Goal: Task Accomplishment & Management: Manage account settings

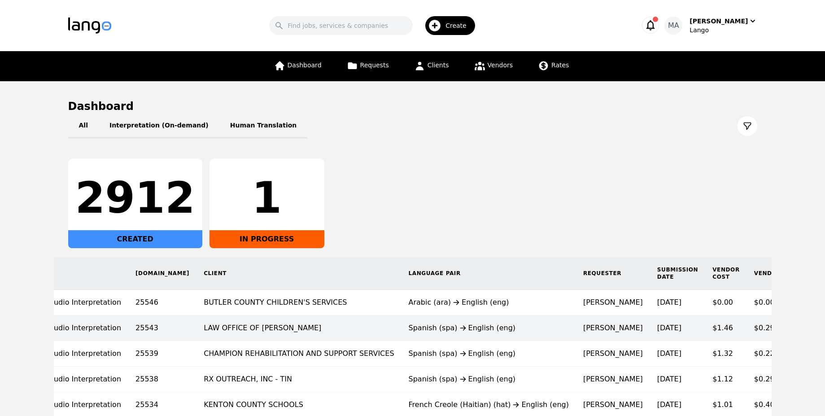
scroll to position [0, 161]
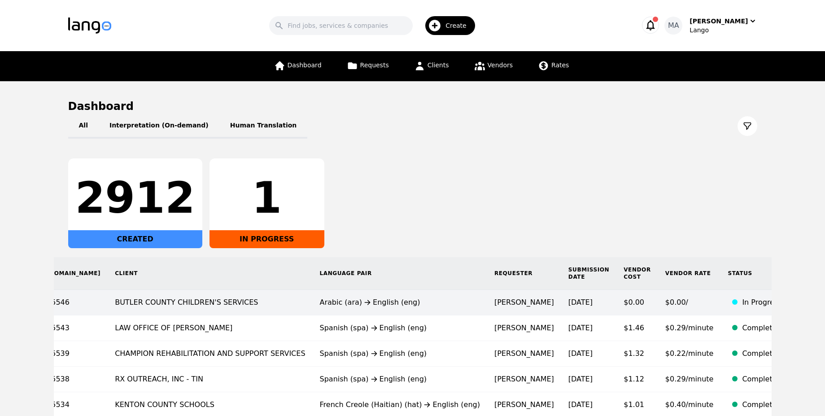
click at [487, 304] on td "[PERSON_NAME]" at bounding box center [524, 303] width 74 height 26
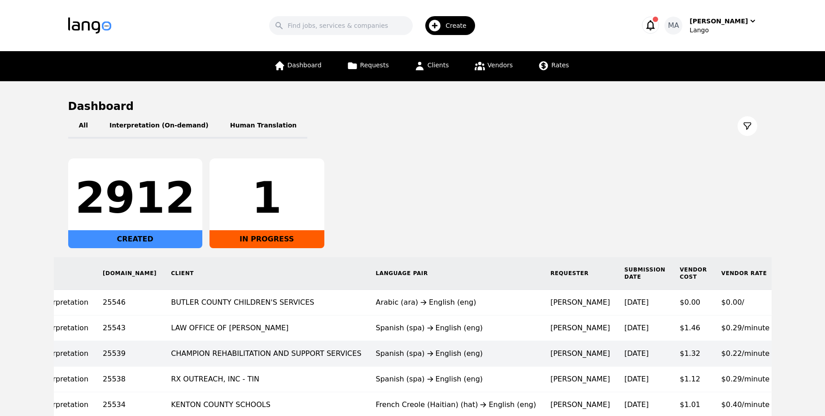
scroll to position [0, 161]
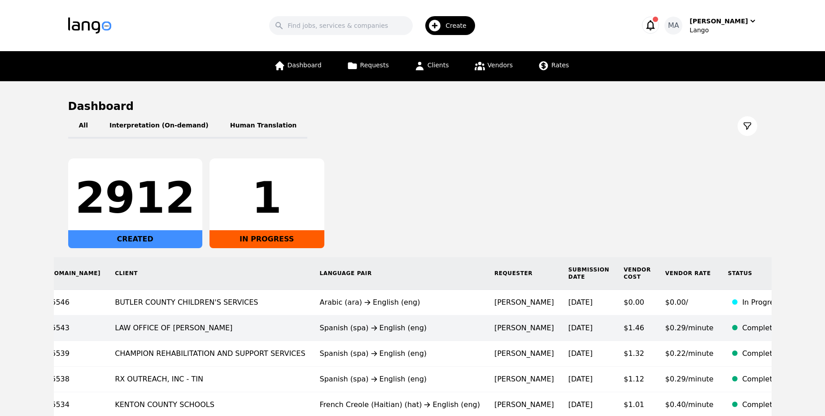
click at [487, 332] on td "[PERSON_NAME]" at bounding box center [524, 328] width 74 height 26
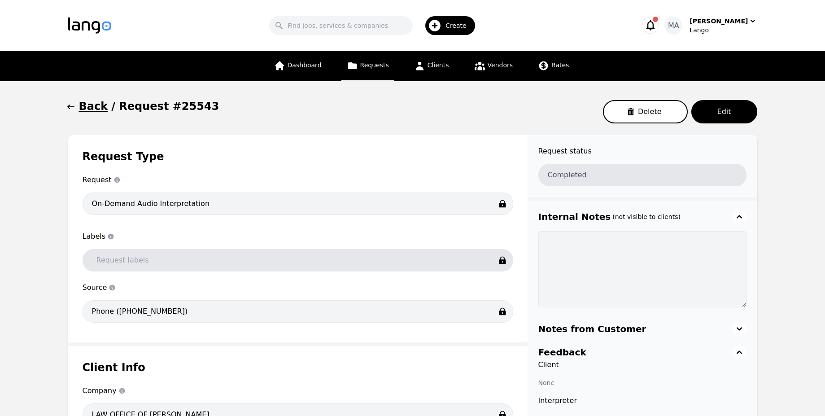
click at [381, 72] on link "Requests" at bounding box center [367, 66] width 53 height 30
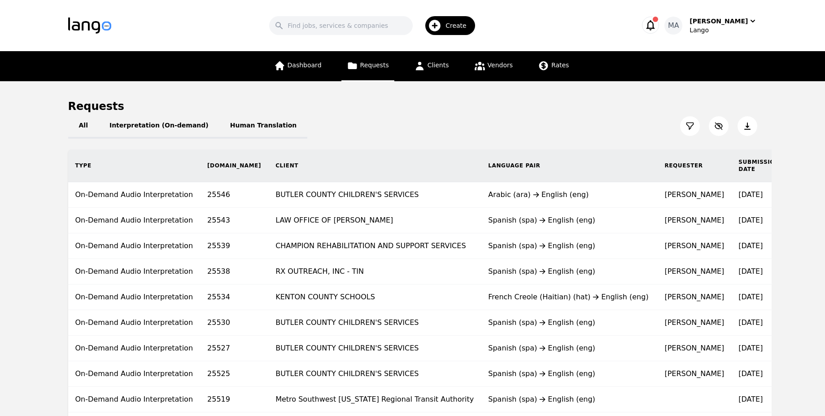
click at [655, 25] on icon "button" at bounding box center [650, 25] width 9 height 10
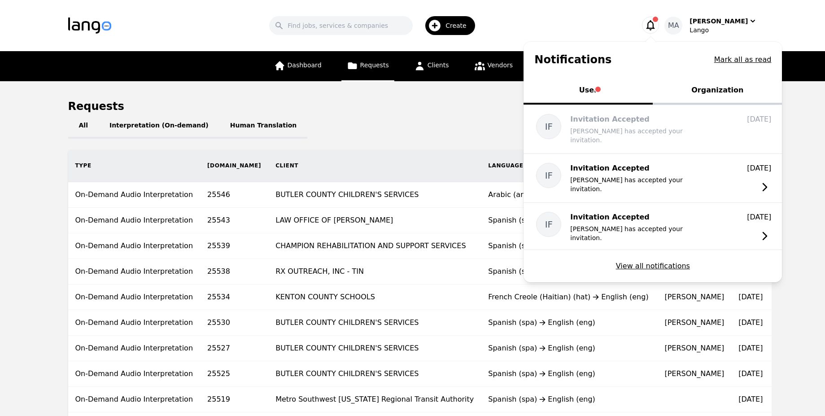
click at [710, 87] on button "Organization" at bounding box center [717, 91] width 129 height 27
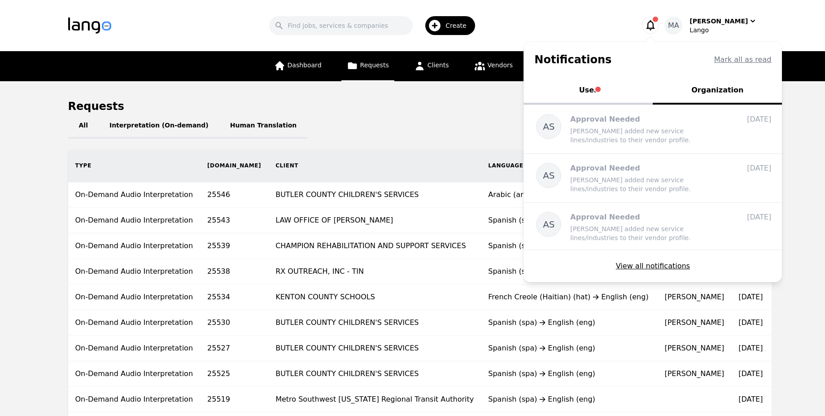
click at [655, 24] on icon "button" at bounding box center [650, 25] width 9 height 10
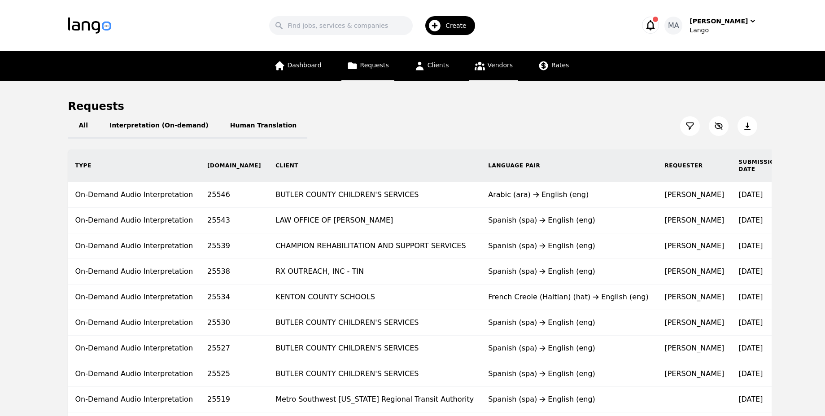
click at [501, 57] on link "Vendors" at bounding box center [493, 66] width 49 height 30
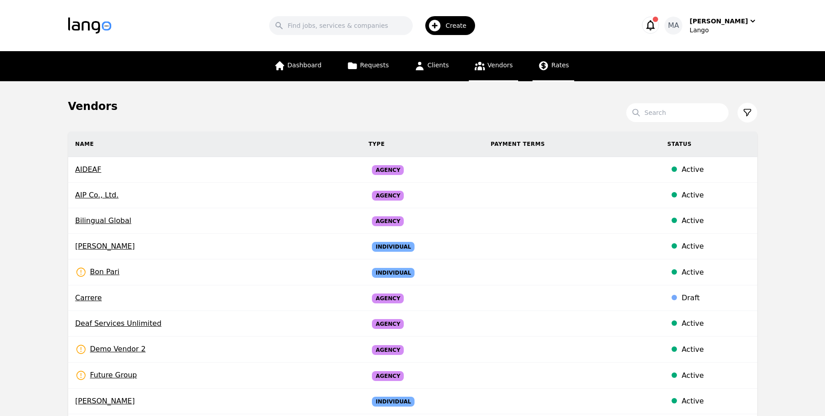
click at [567, 65] on link "Rates" at bounding box center [553, 66] width 42 height 30
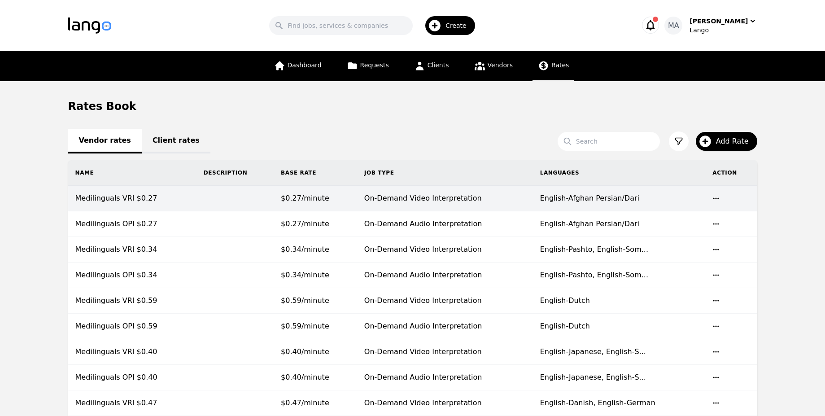
click at [713, 200] on icon "button" at bounding box center [715, 198] width 7 height 7
click at [649, 193] on div "English-Afghan Persian/Dari" at bounding box center [619, 198] width 158 height 11
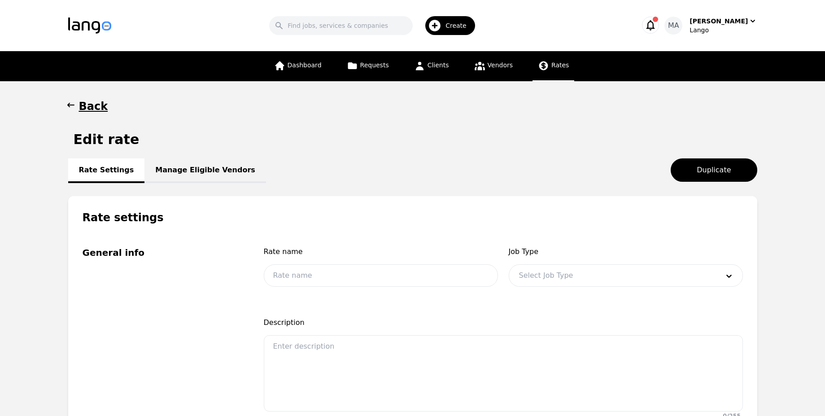
type input "Medilinguals VRI $0.27"
type input "0.27"
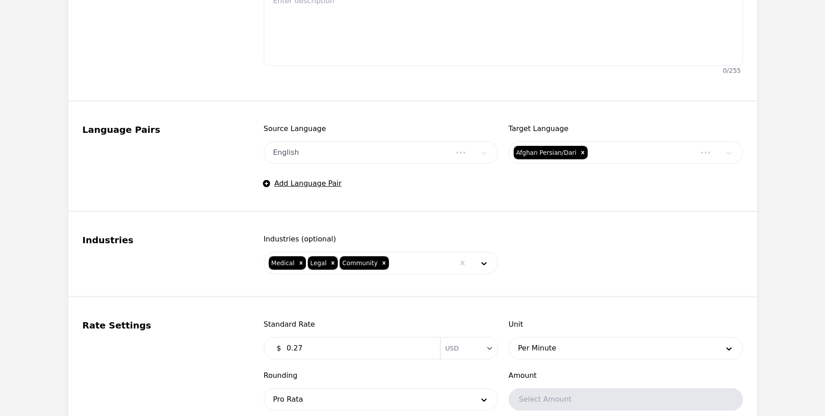
scroll to position [711, 0]
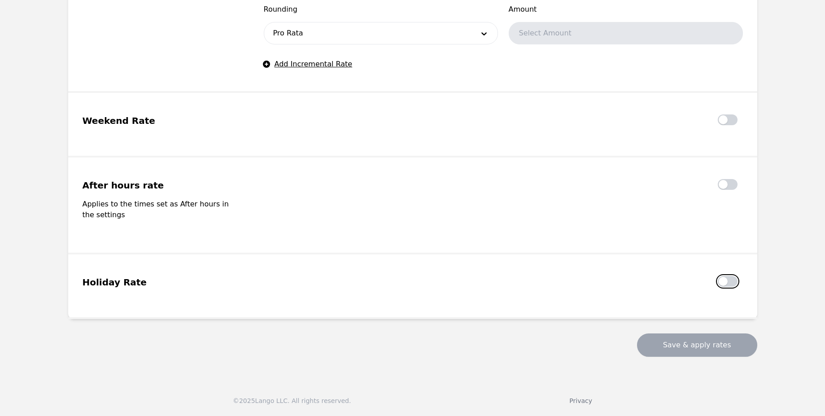
click at [732, 280] on button "button" at bounding box center [728, 281] width 20 height 11
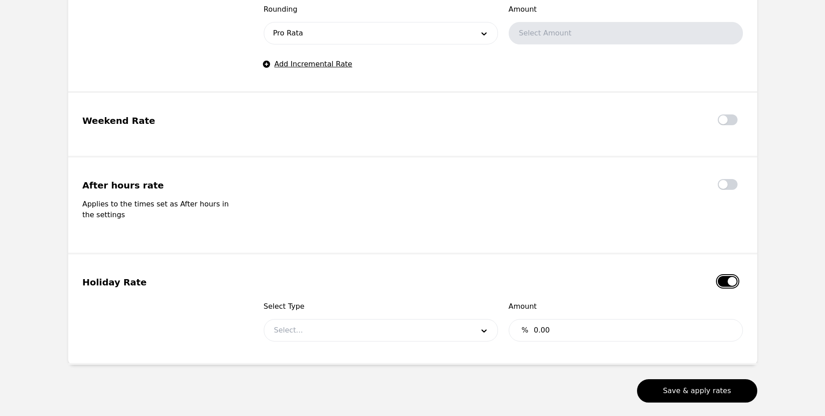
click at [732, 280] on button "button" at bounding box center [728, 281] width 20 height 11
checkbox input "false"
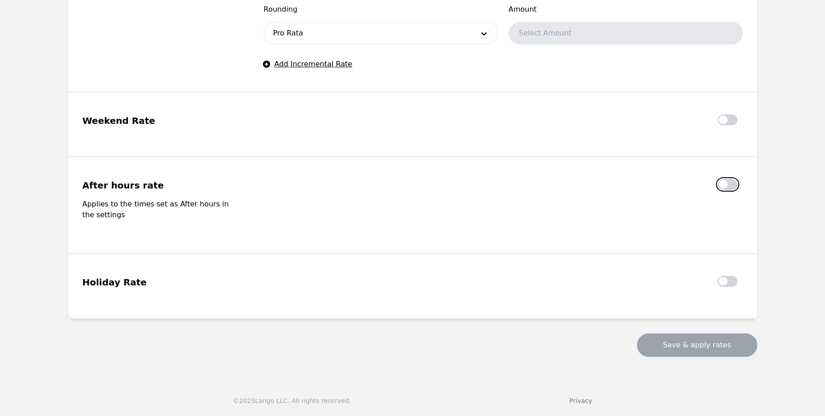
click at [728, 184] on button "button" at bounding box center [728, 184] width 20 height 11
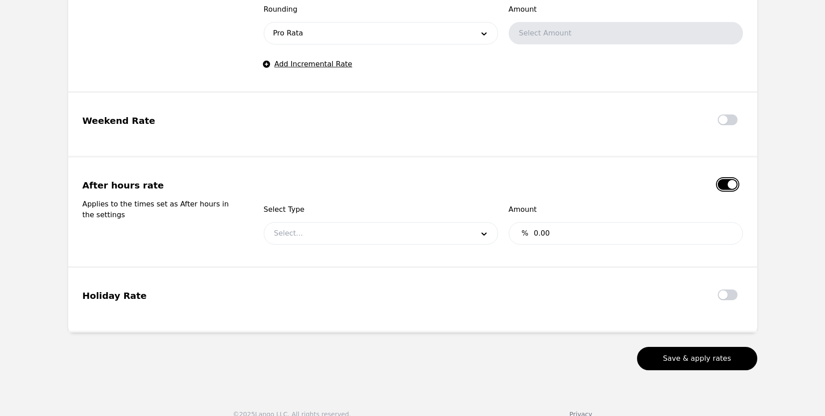
click at [728, 184] on button "button" at bounding box center [728, 184] width 20 height 11
checkbox input "false"
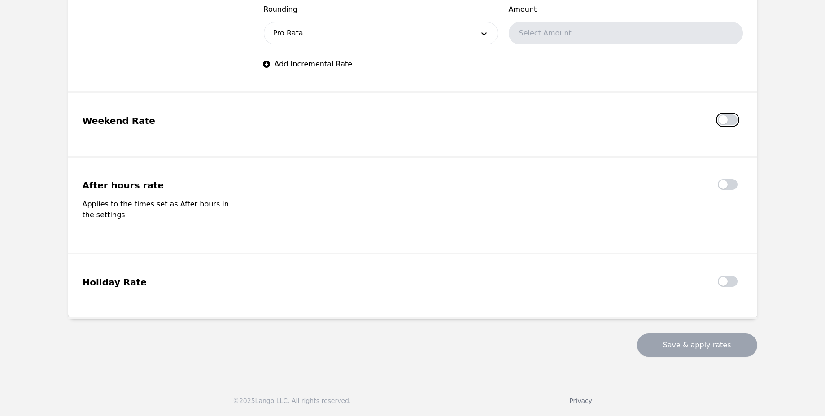
click at [730, 117] on button "button" at bounding box center [728, 119] width 20 height 11
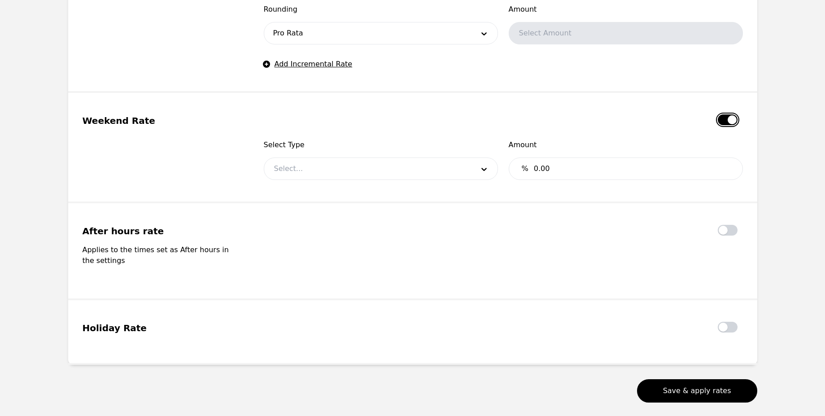
click at [730, 117] on button "button" at bounding box center [728, 119] width 20 height 11
checkbox input "false"
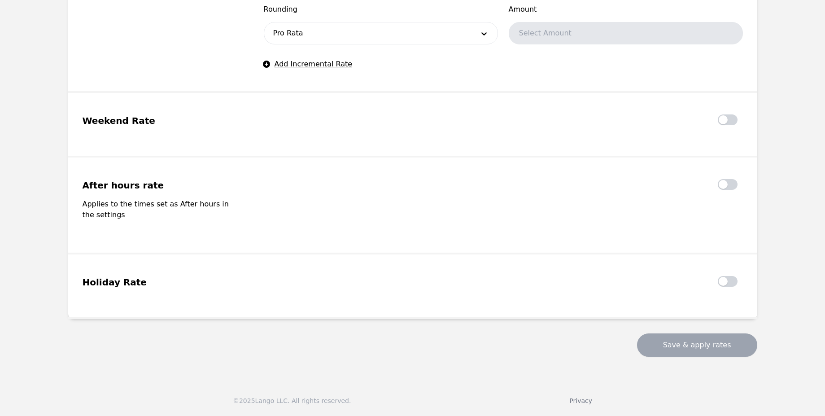
click at [666, 87] on fieldset "Rate Settings Standard Rate $ 0.27 Currency USD Unit Per Minute Rounding Pro Ra…" at bounding box center [412, 11] width 689 height 161
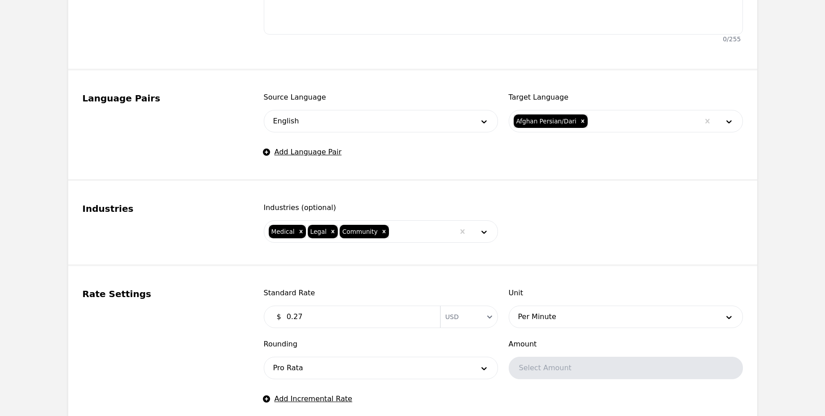
scroll to position [0, 0]
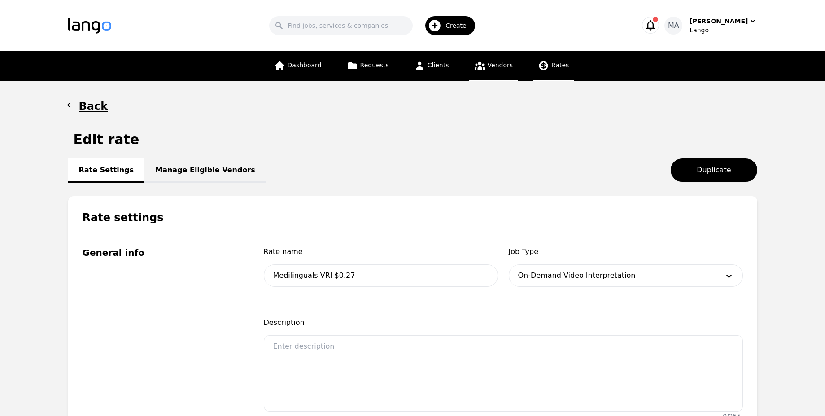
click at [509, 63] on span "Vendors" at bounding box center [500, 64] width 25 height 7
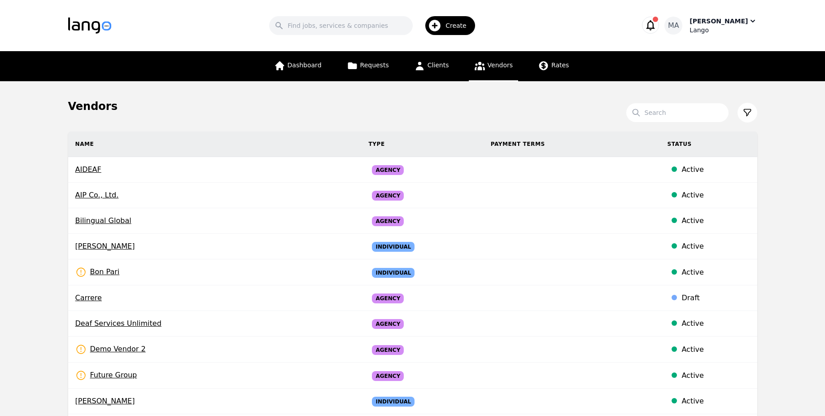
click at [727, 31] on div "Lango" at bounding box center [722, 30] width 67 height 9
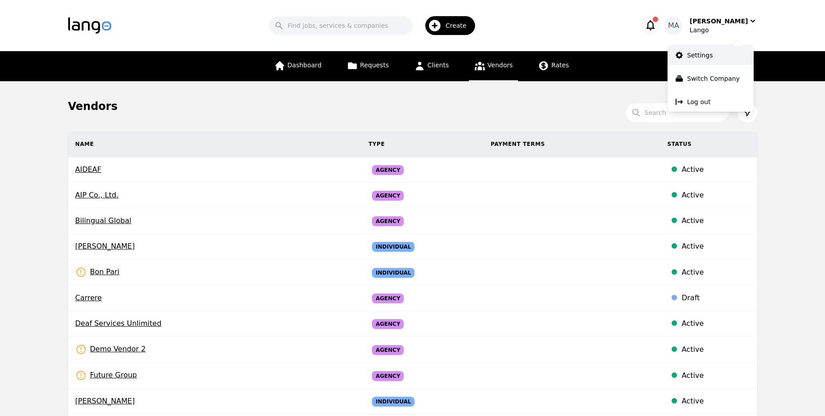
click at [709, 49] on link "Settings" at bounding box center [710, 55] width 86 height 20
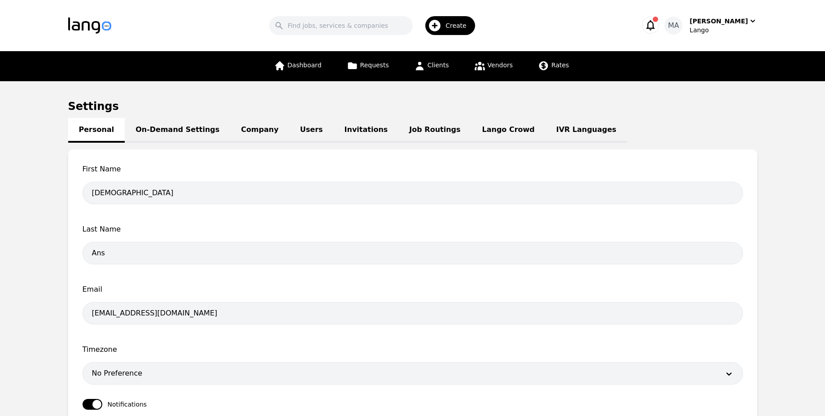
click at [289, 131] on link "Users" at bounding box center [311, 130] width 44 height 25
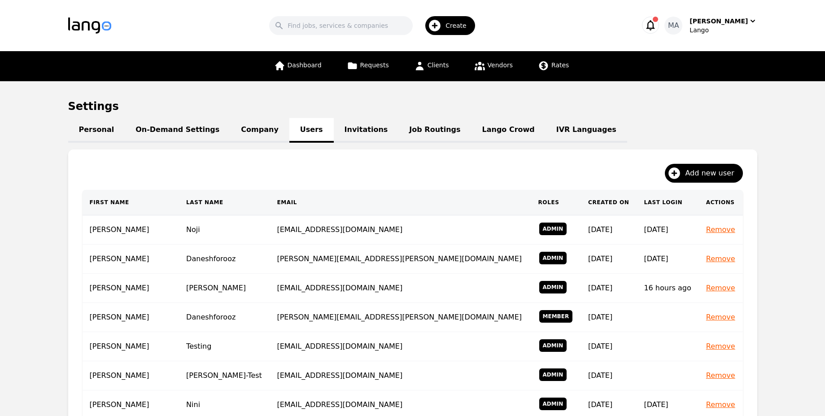
click at [545, 124] on link "IVR Languages" at bounding box center [586, 130] width 82 height 25
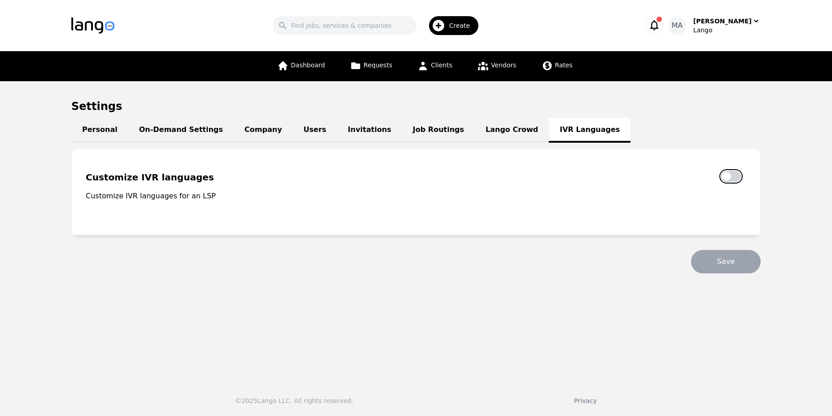
click at [736, 174] on button "button" at bounding box center [731, 176] width 20 height 11
checkbox input "true"
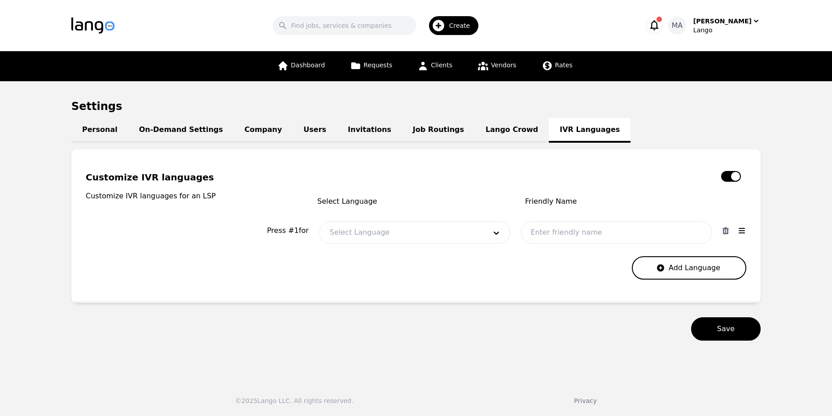
click at [479, 227] on div at bounding box center [401, 233] width 163 height 22
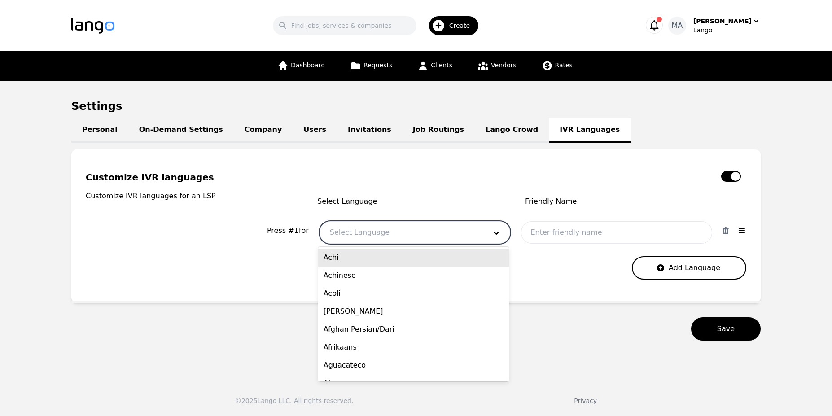
click at [479, 227] on div at bounding box center [401, 233] width 163 height 22
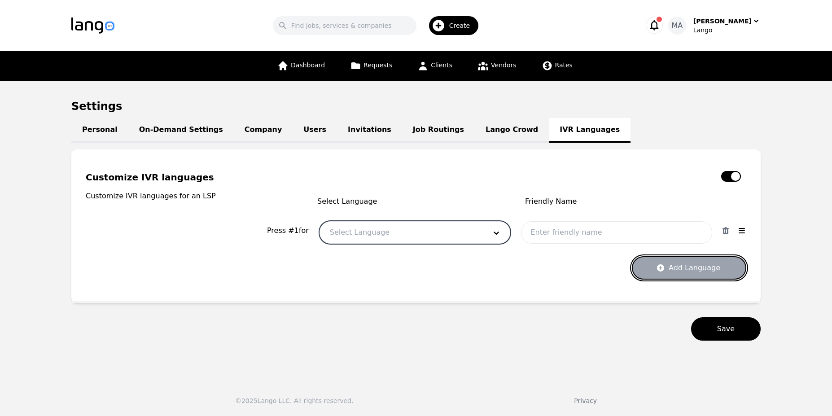
click at [645, 263] on button "Add Language" at bounding box center [688, 267] width 114 height 23
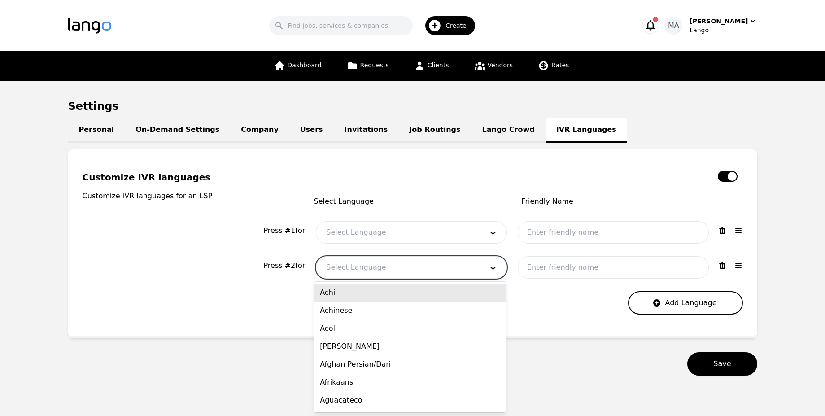
click at [478, 270] on div at bounding box center [397, 268] width 163 height 22
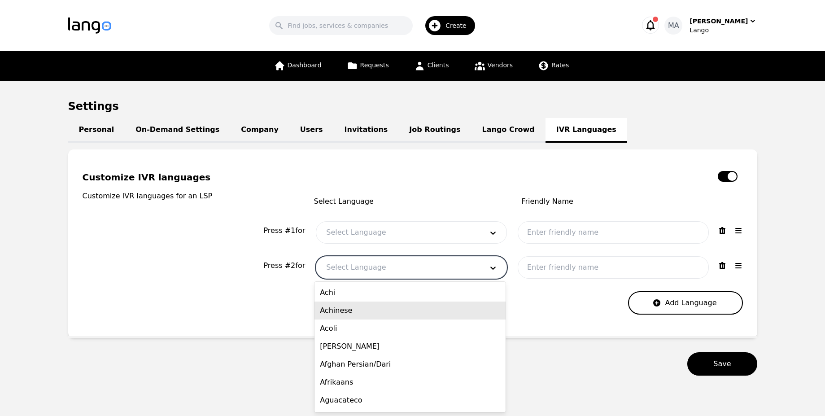
click at [474, 301] on div "Achinese" at bounding box center [409, 310] width 191 height 18
type input "Achinese"
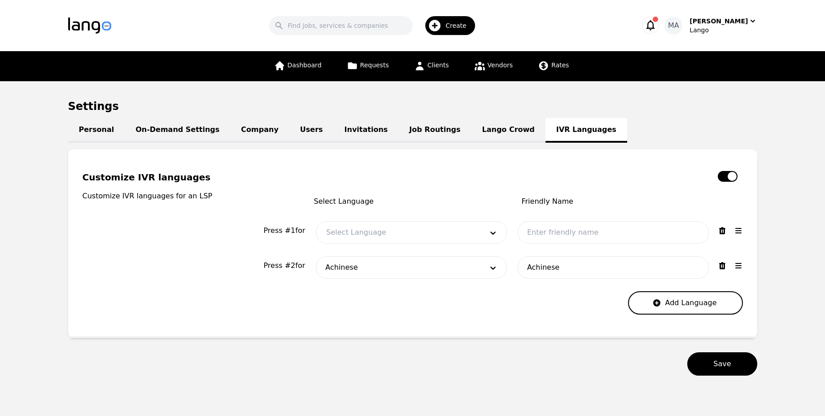
click at [489, 313] on div "Add Language" at bounding box center [503, 299] width 479 height 30
drag, startPoint x: 737, startPoint y: 266, endPoint x: 729, endPoint y: 219, distance: 47.8
click at [729, 219] on div "Select Language Friendly Name Press # 1 for Select Language Press # 2 for Achin…" at bounding box center [503, 255] width 479 height 118
type input "Achinese"
click at [724, 230] on icon "button" at bounding box center [722, 230] width 6 height 7
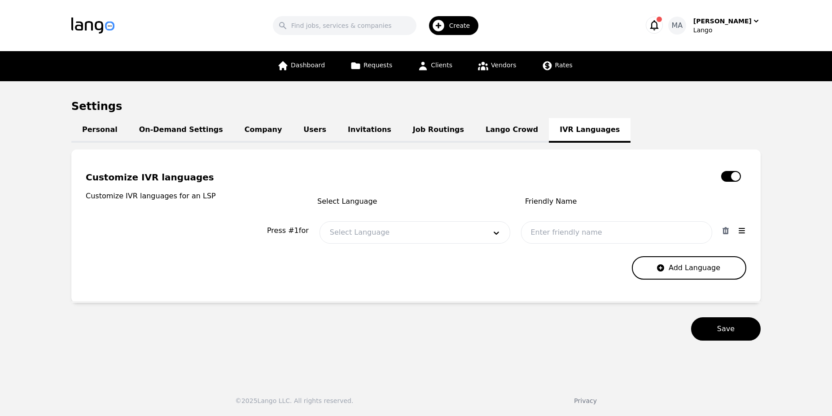
click at [475, 140] on link "Lango Crowd" at bounding box center [512, 130] width 74 height 25
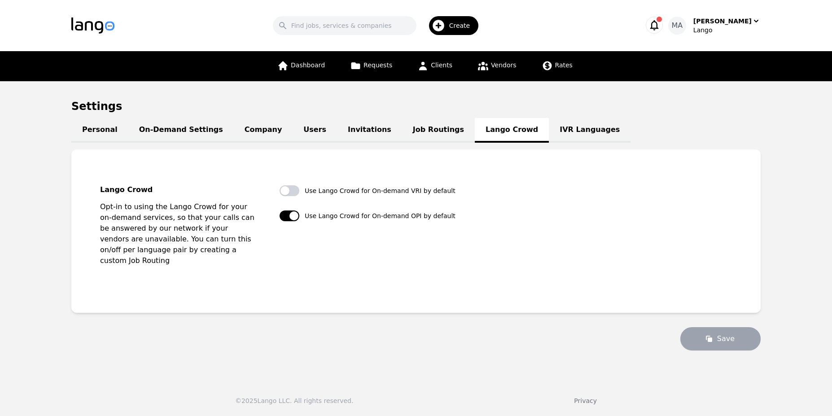
click at [549, 131] on link "IVR Languages" at bounding box center [590, 130] width 82 height 25
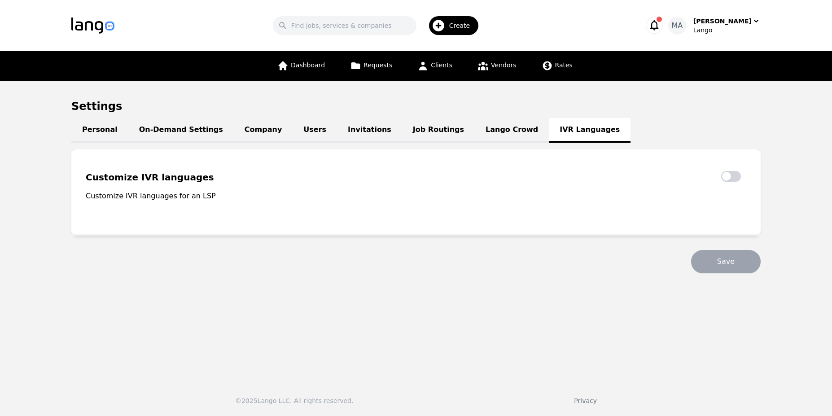
click at [662, 22] on span "button" at bounding box center [658, 19] width 5 height 5
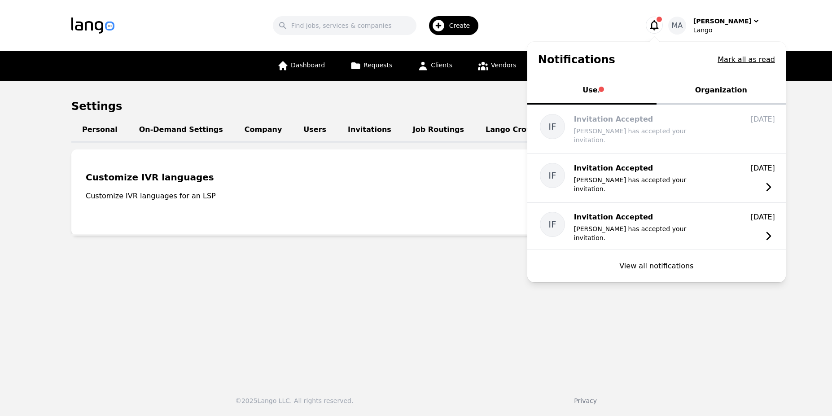
click at [660, 22] on icon "button" at bounding box center [654, 25] width 13 height 13
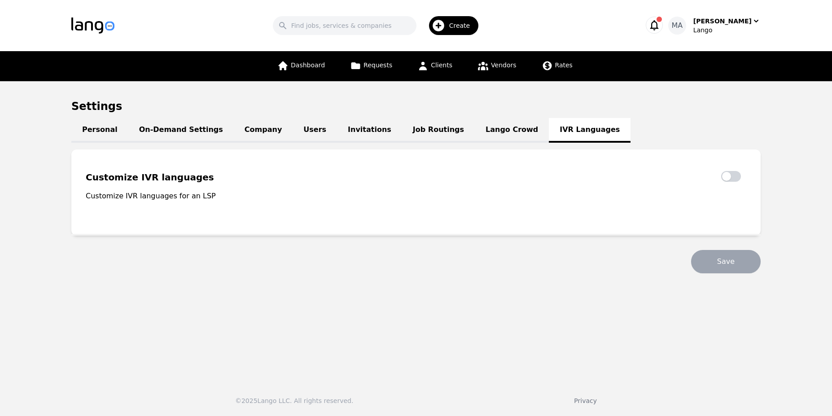
click at [444, 28] on icon "button" at bounding box center [438, 26] width 12 height 12
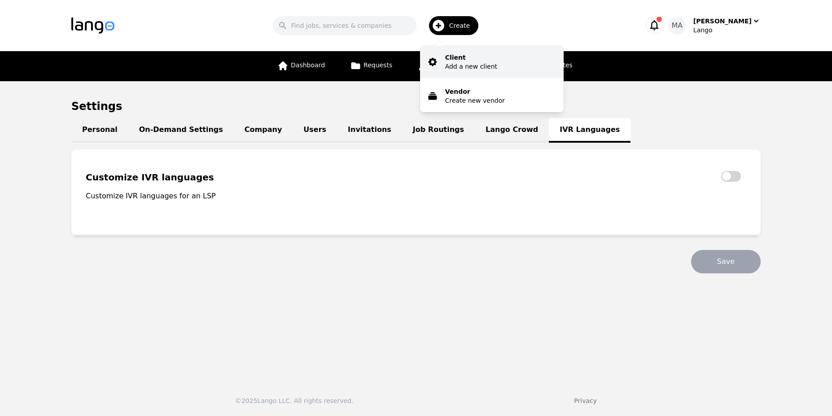
click at [475, 60] on p "Client" at bounding box center [471, 57] width 52 height 9
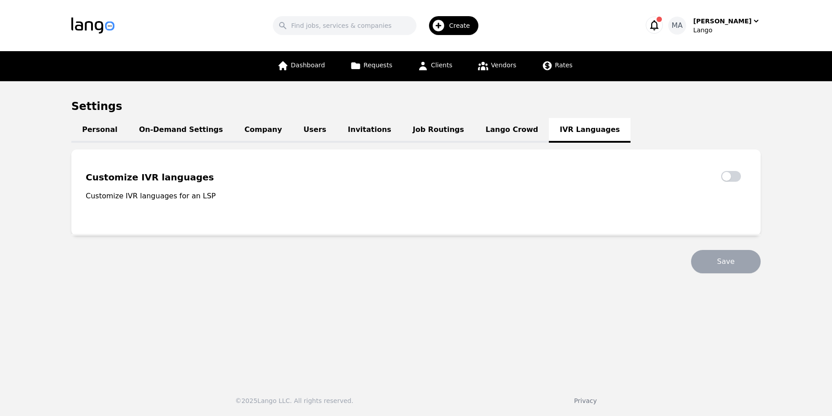
click at [457, 24] on span "Create" at bounding box center [462, 25] width 27 height 9
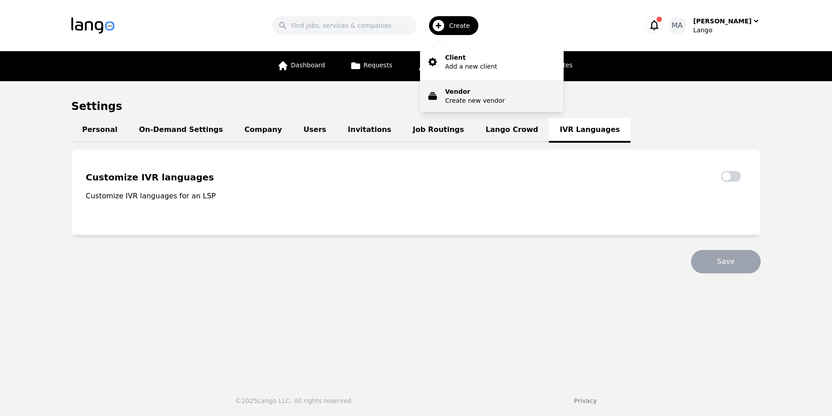
click at [479, 99] on p "Create new vendor" at bounding box center [475, 100] width 60 height 9
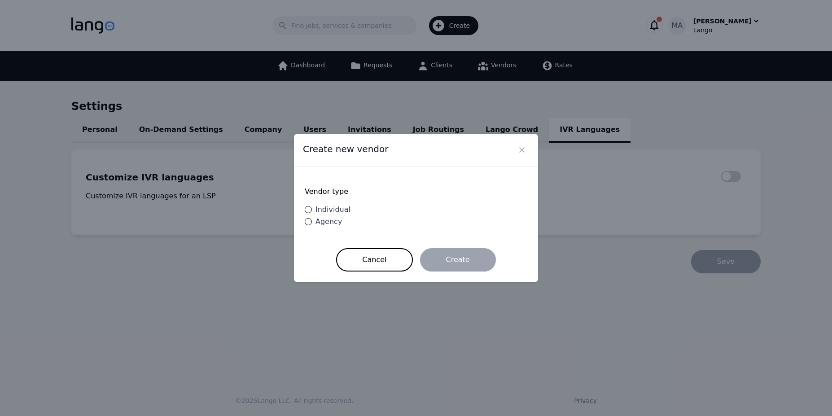
click at [344, 205] on span "Individual" at bounding box center [332, 209] width 35 height 9
click at [312, 206] on input "Individual" at bounding box center [308, 209] width 7 height 7
radio input "true"
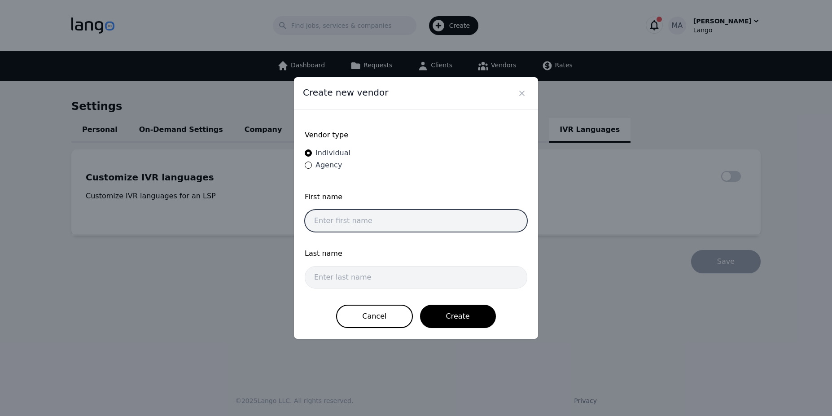
click at [341, 218] on input "text" at bounding box center [416, 220] width 222 height 22
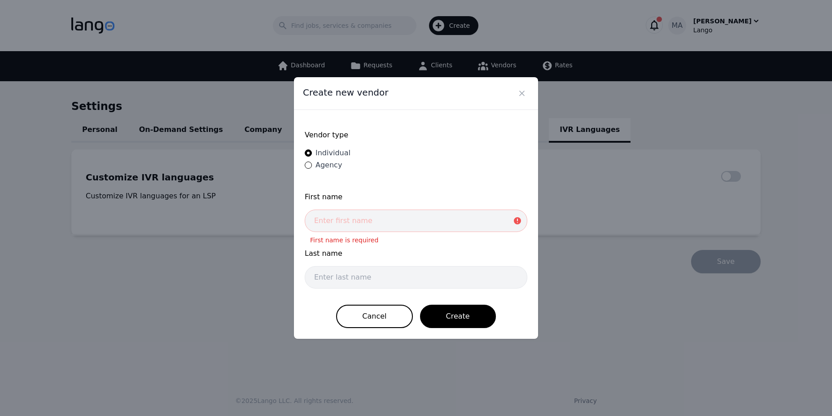
click at [314, 161] on div "Agency" at bounding box center [327, 165] width 30 height 11
click at [312, 161] on input "Agency" at bounding box center [308, 164] width 7 height 7
radio input "true"
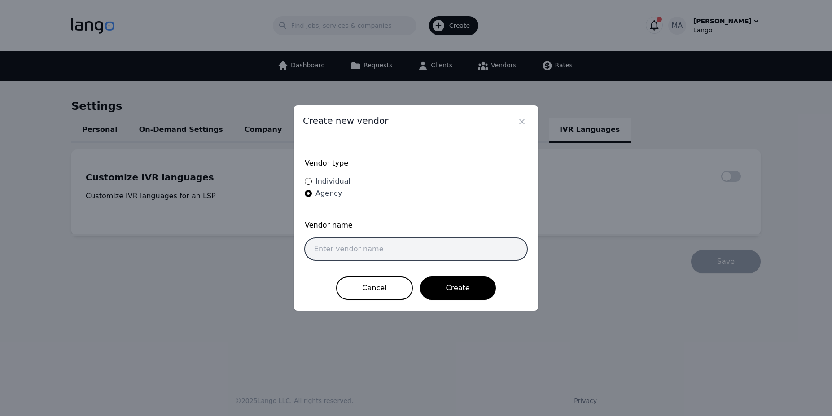
click at [343, 246] on input "text" at bounding box center [416, 249] width 222 height 22
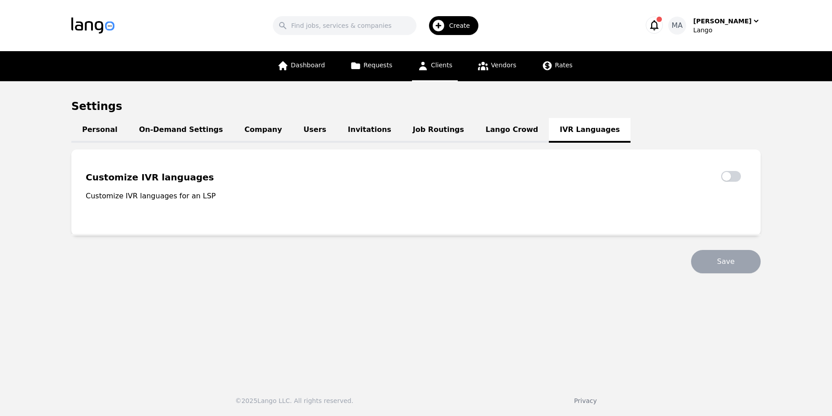
click at [434, 59] on link "Clients" at bounding box center [435, 66] width 46 height 30
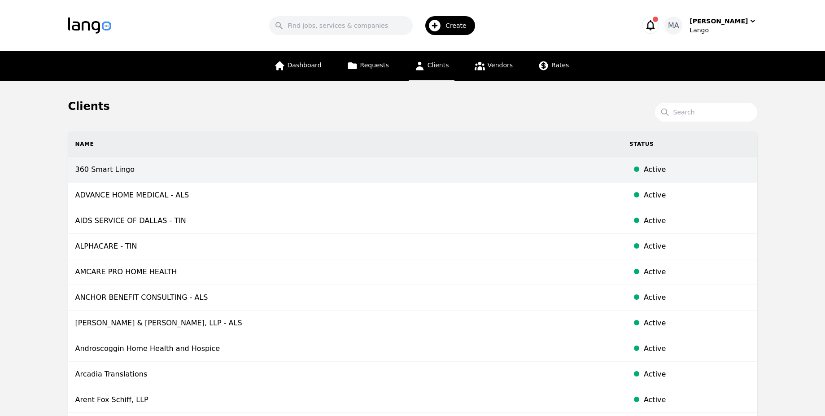
click at [584, 163] on td "360 Smart Lingo" at bounding box center [345, 170] width 554 height 26
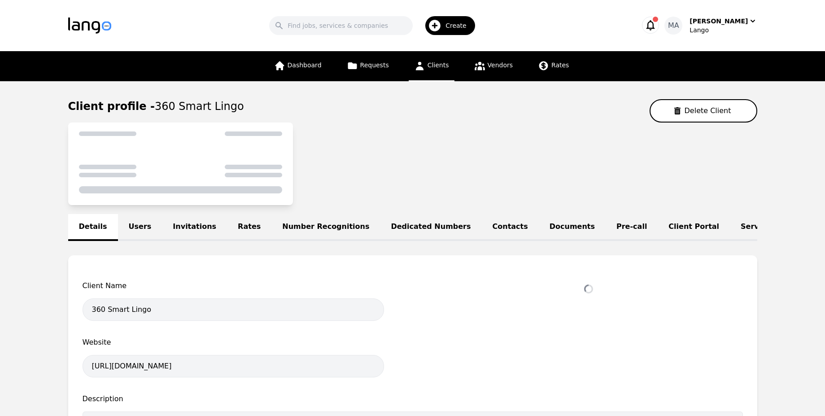
select select "active"
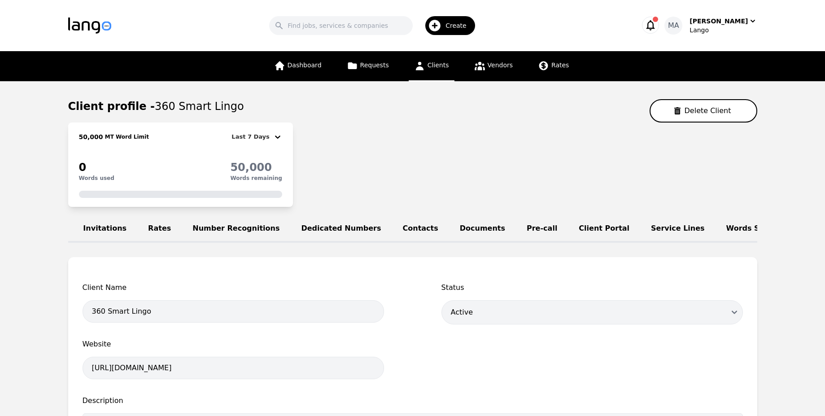
scroll to position [0, 109]
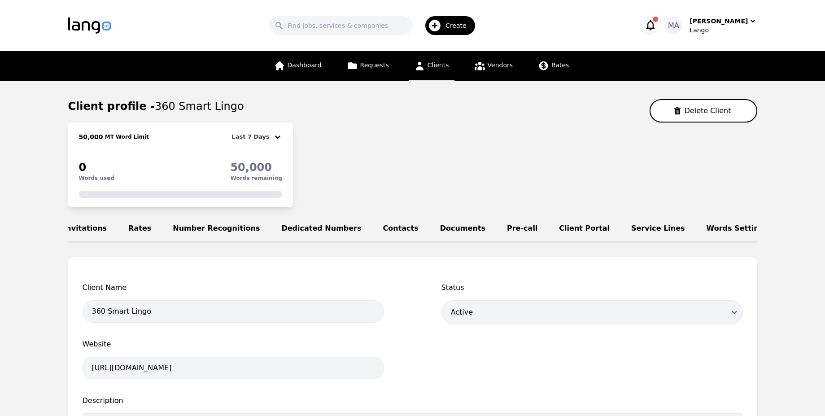
click at [779, 234] on link "IVR Languages" at bounding box center [820, 229] width 82 height 27
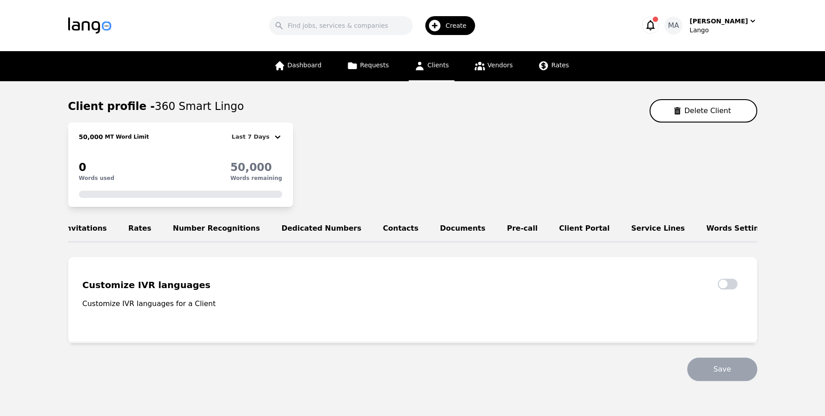
drag, startPoint x: 735, startPoint y: 302, endPoint x: 735, endPoint y: 289, distance: 13.0
click at [735, 289] on div at bounding box center [503, 299] width 479 height 41
click at [735, 289] on button "button" at bounding box center [728, 284] width 20 height 11
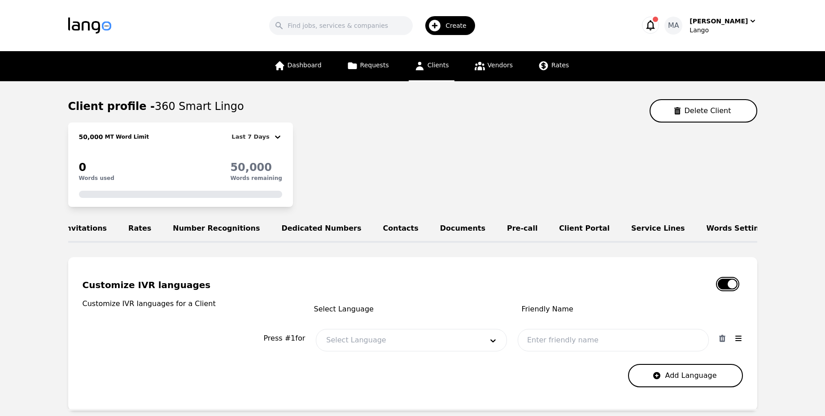
click at [735, 289] on button "button" at bounding box center [728, 284] width 20 height 11
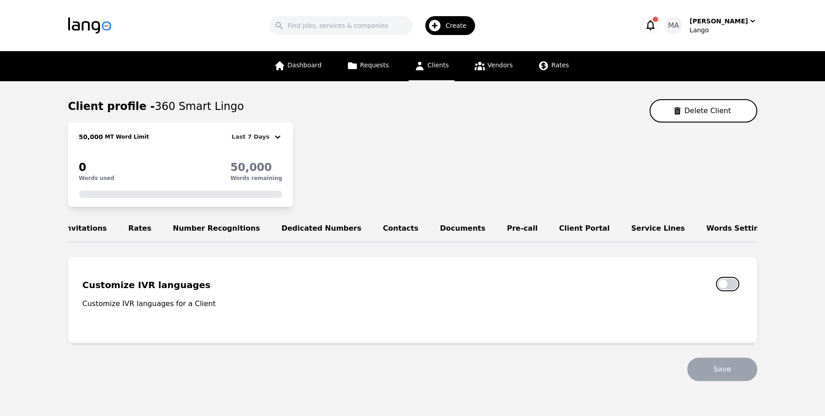
click at [735, 289] on button "button" at bounding box center [728, 284] width 20 height 11
checkbox input "true"
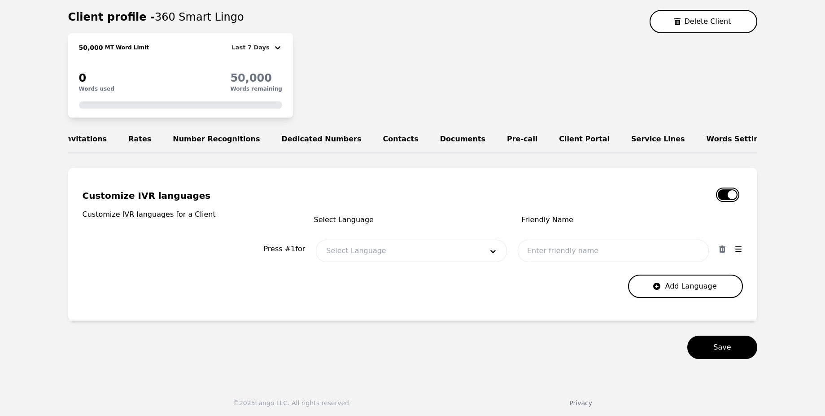
scroll to position [98, 0]
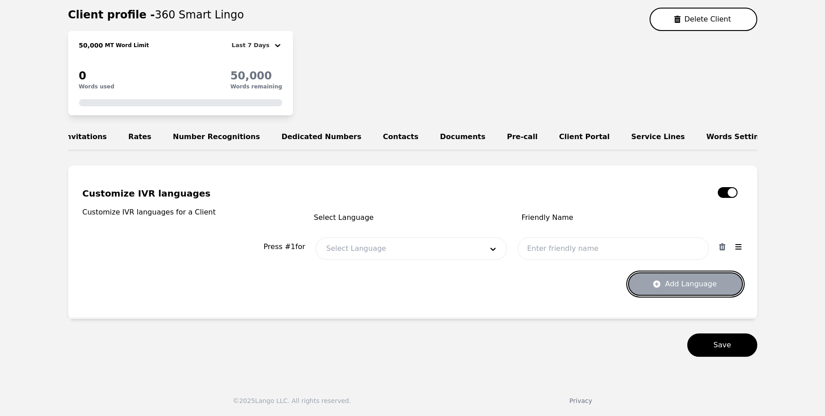
click at [726, 292] on button "Add Language" at bounding box center [685, 283] width 114 height 23
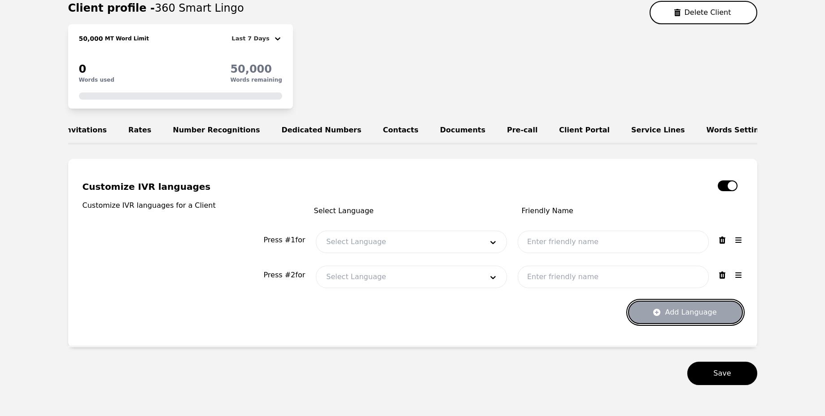
click at [714, 320] on button "Add Language" at bounding box center [685, 312] width 114 height 23
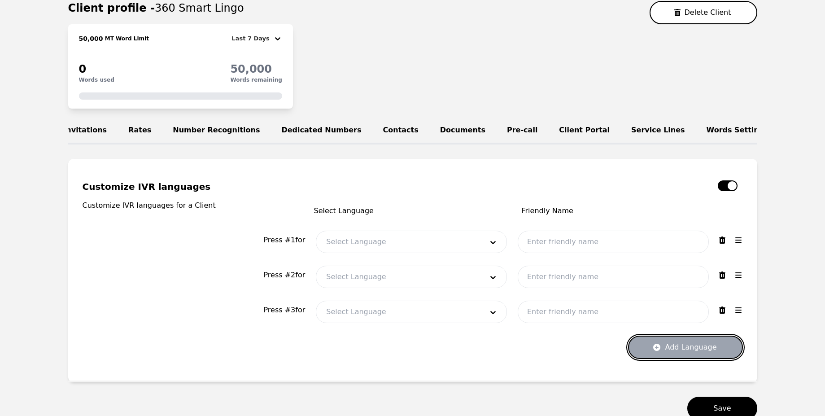
click at [714, 354] on button "Add Language" at bounding box center [685, 346] width 114 height 23
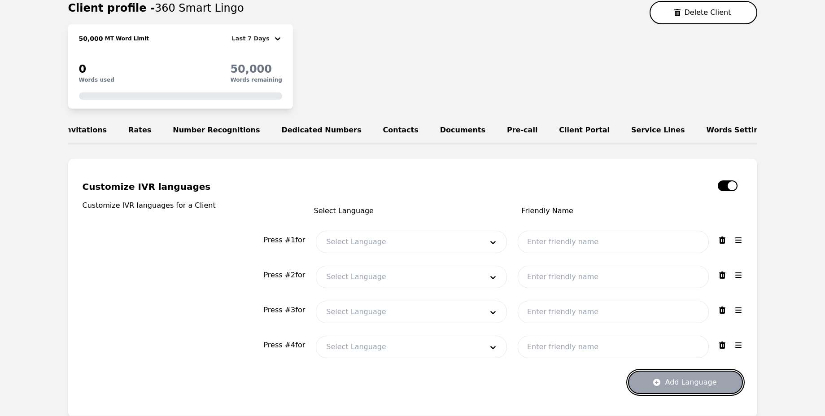
scroll to position [203, 0]
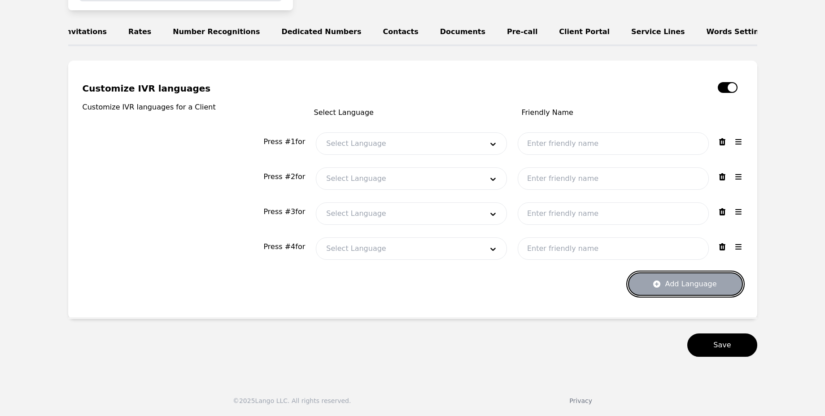
click at [703, 291] on button "Add Language" at bounding box center [685, 283] width 114 height 23
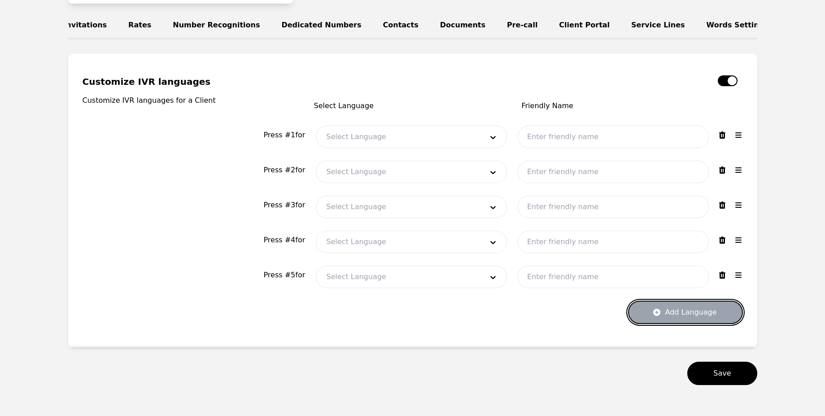
click at [695, 318] on button "Add Language" at bounding box center [685, 312] width 114 height 23
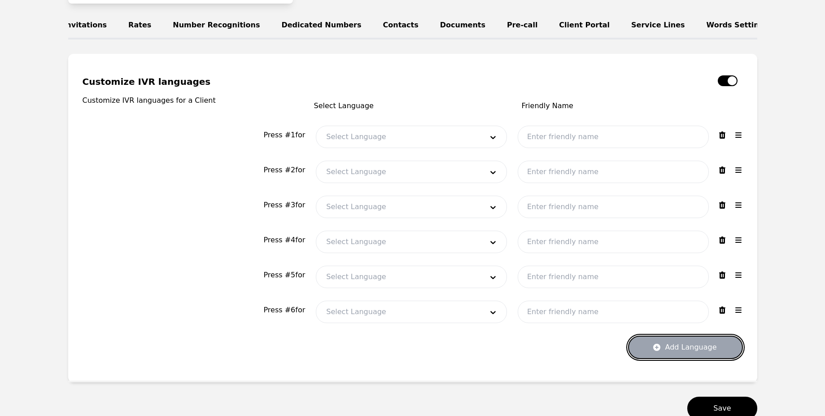
click at [692, 342] on button "Add Language" at bounding box center [685, 346] width 114 height 23
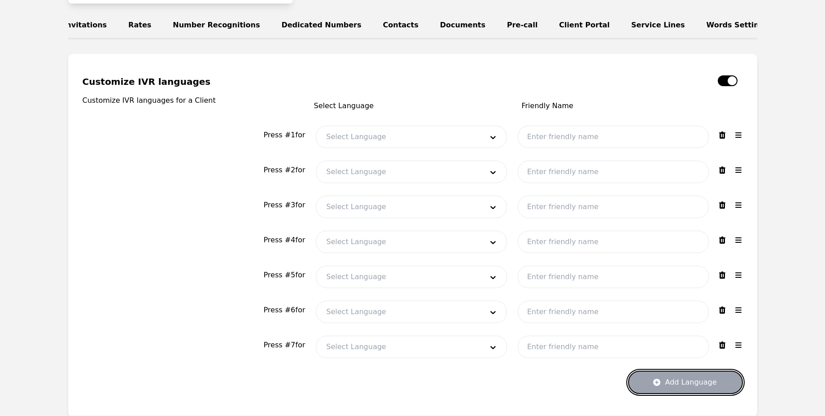
scroll to position [308, 0]
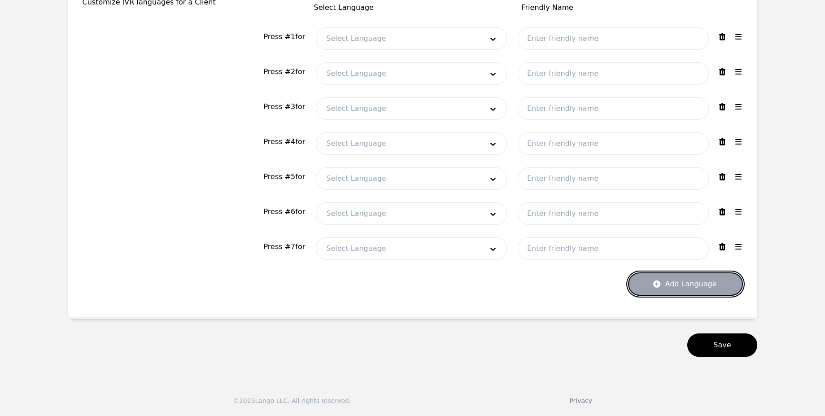
click at [700, 283] on button "Add Language" at bounding box center [685, 283] width 114 height 23
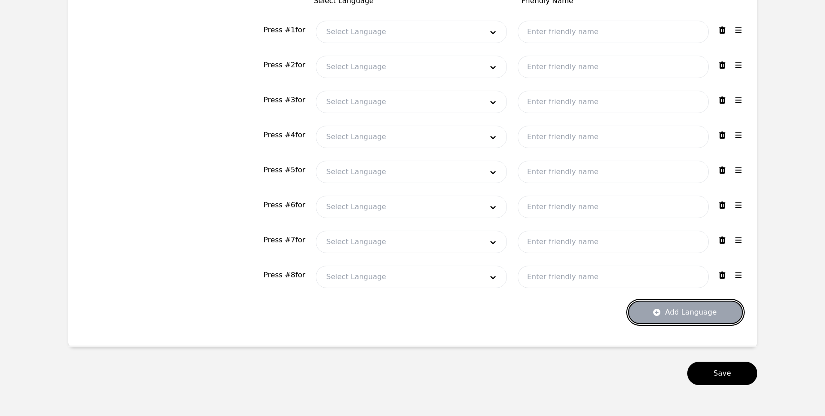
click at [698, 319] on button "Add Language" at bounding box center [685, 312] width 114 height 23
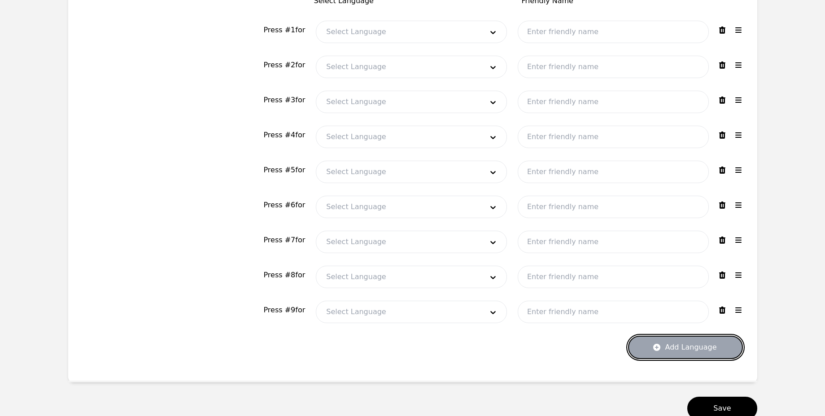
click at [693, 354] on button "Add Language" at bounding box center [685, 346] width 114 height 23
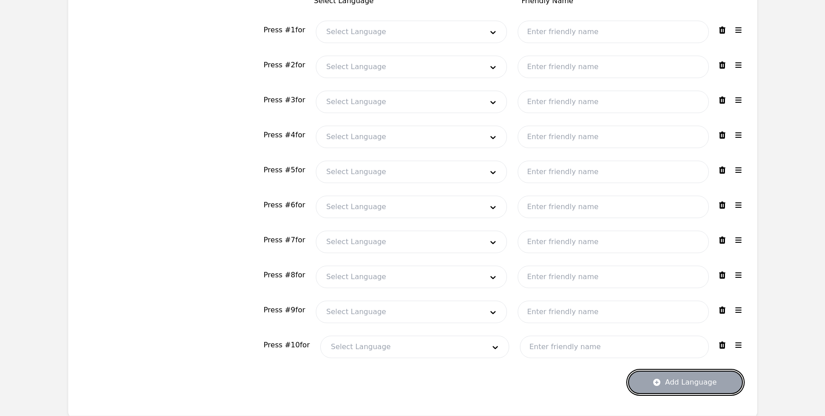
click at [688, 385] on button "Add Language" at bounding box center [685, 381] width 114 height 23
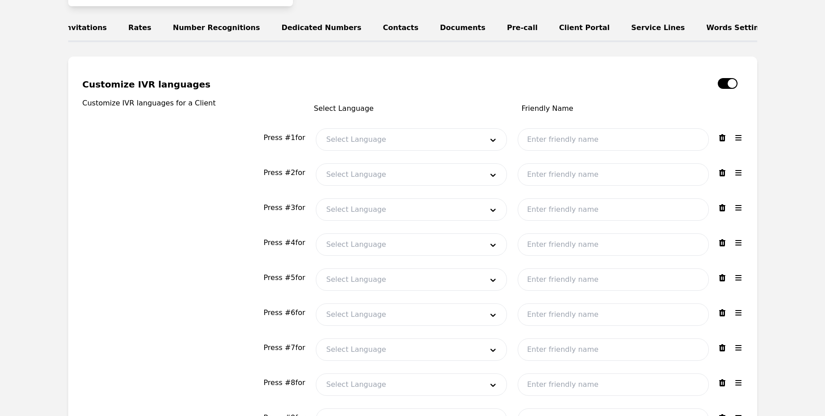
scroll to position [201, 0]
click at [457, 156] on div "Select Language" at bounding box center [411, 142] width 191 height 28
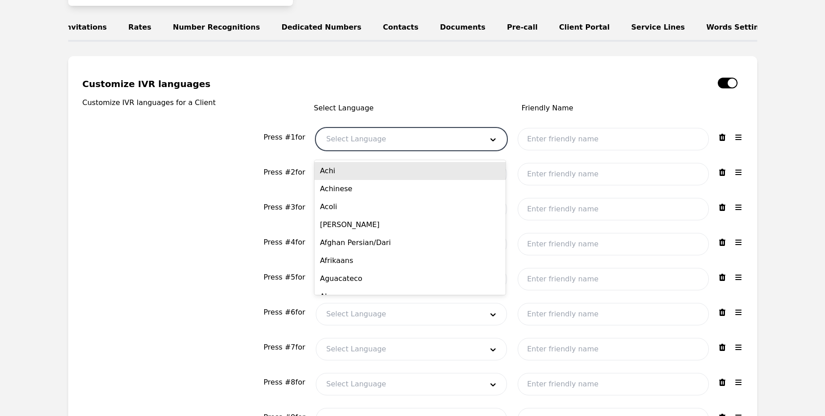
click at [456, 150] on div at bounding box center [397, 139] width 163 height 22
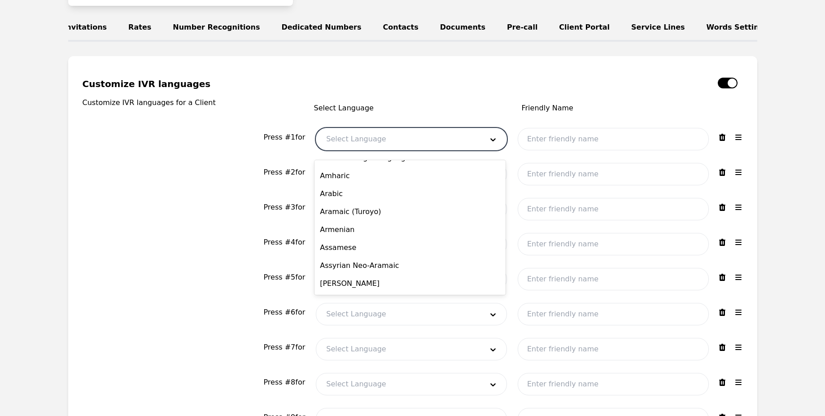
scroll to position [0, 0]
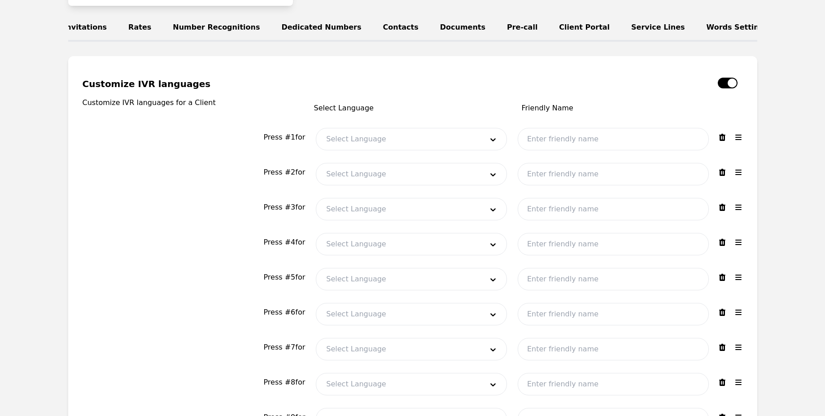
click at [409, 103] on div "Select Language Friendly Name Press # 1 for Select Language Press # 2 for Selec…" at bounding box center [503, 307] width 479 height 458
click at [388, 146] on div at bounding box center [397, 139] width 163 height 22
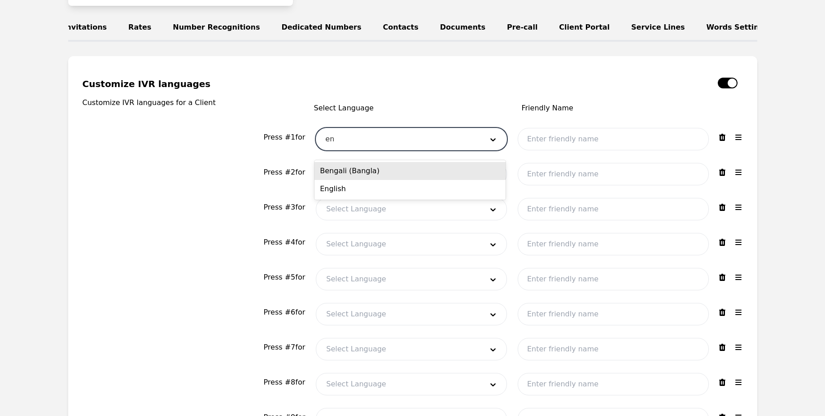
type input "e"
